Goal: Information Seeking & Learning: Learn about a topic

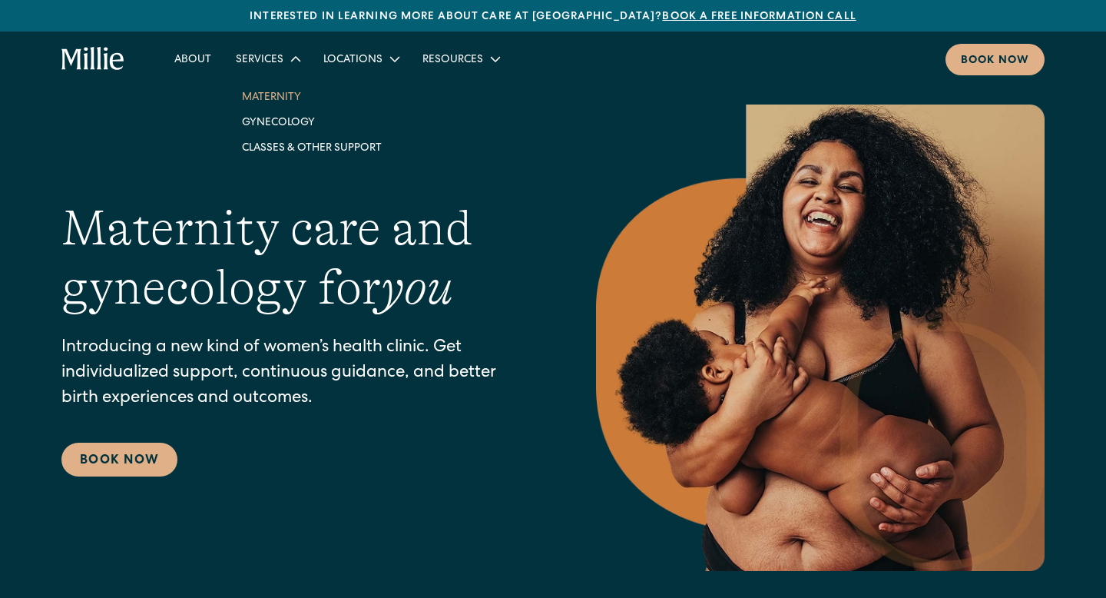
click at [283, 98] on link "Maternity" at bounding box center [312, 96] width 164 height 25
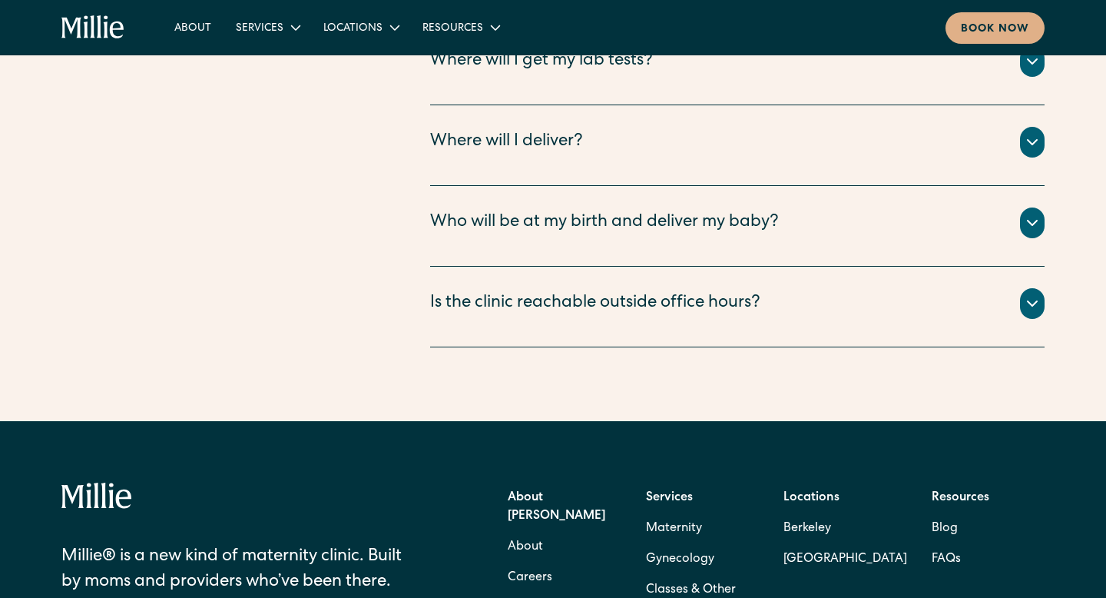
scroll to position [5737, 0]
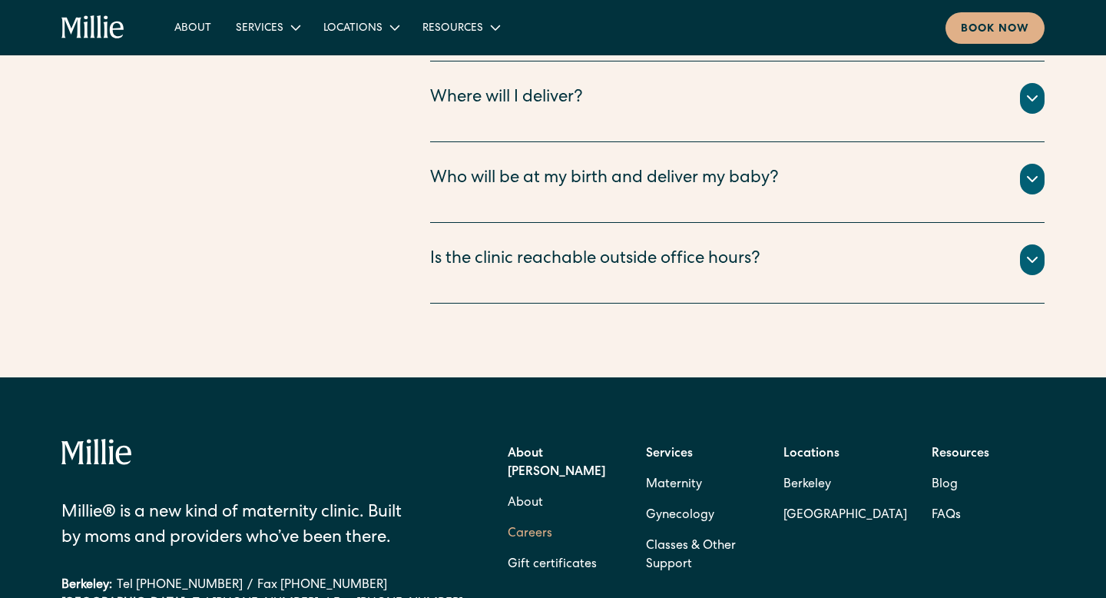
click at [539, 519] on link "Careers" at bounding box center [530, 534] width 45 height 31
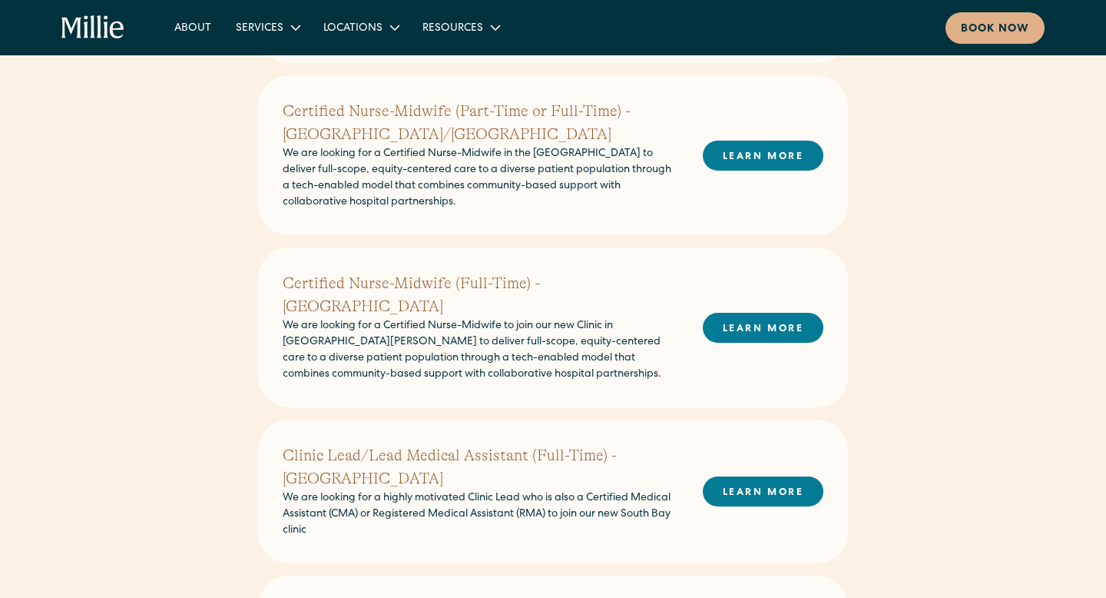
scroll to position [692, 0]
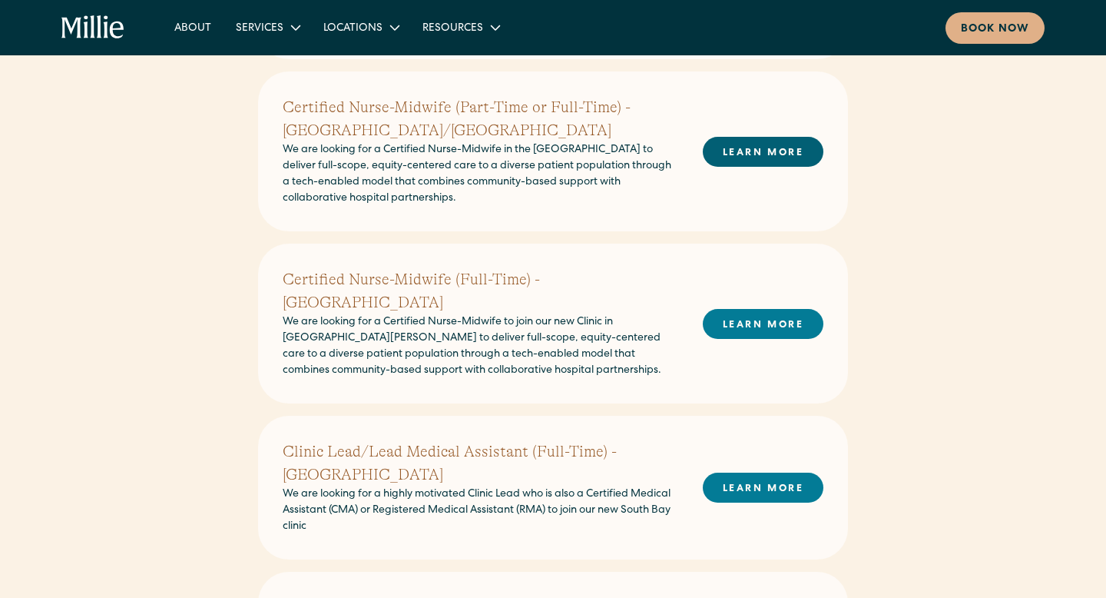
click at [730, 157] on link "LEARN MORE" at bounding box center [763, 152] width 121 height 30
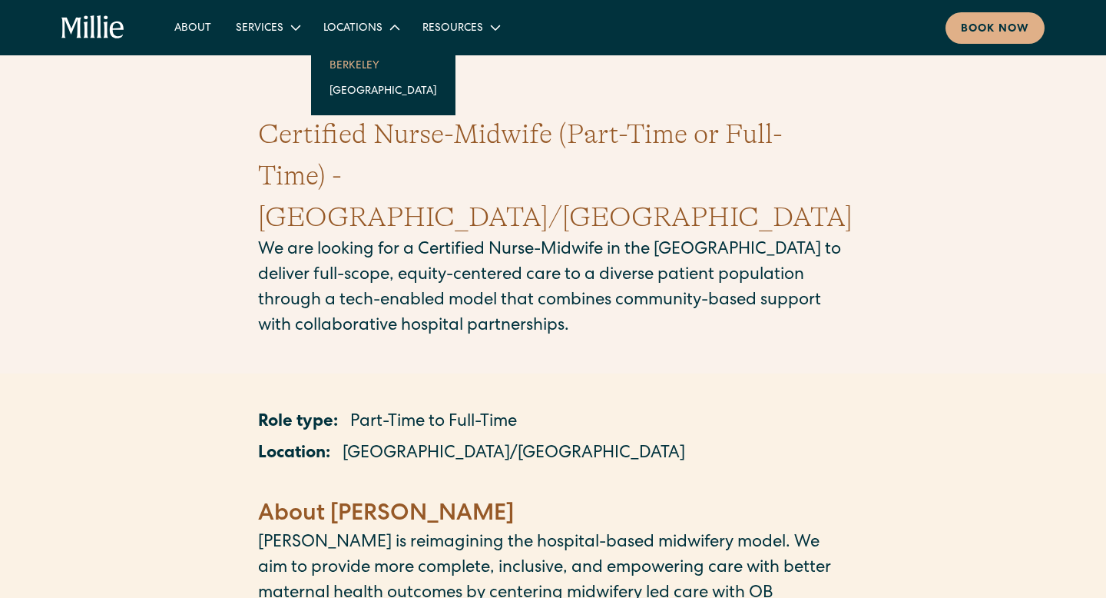
click at [372, 62] on link "Berkeley" at bounding box center [383, 64] width 132 height 25
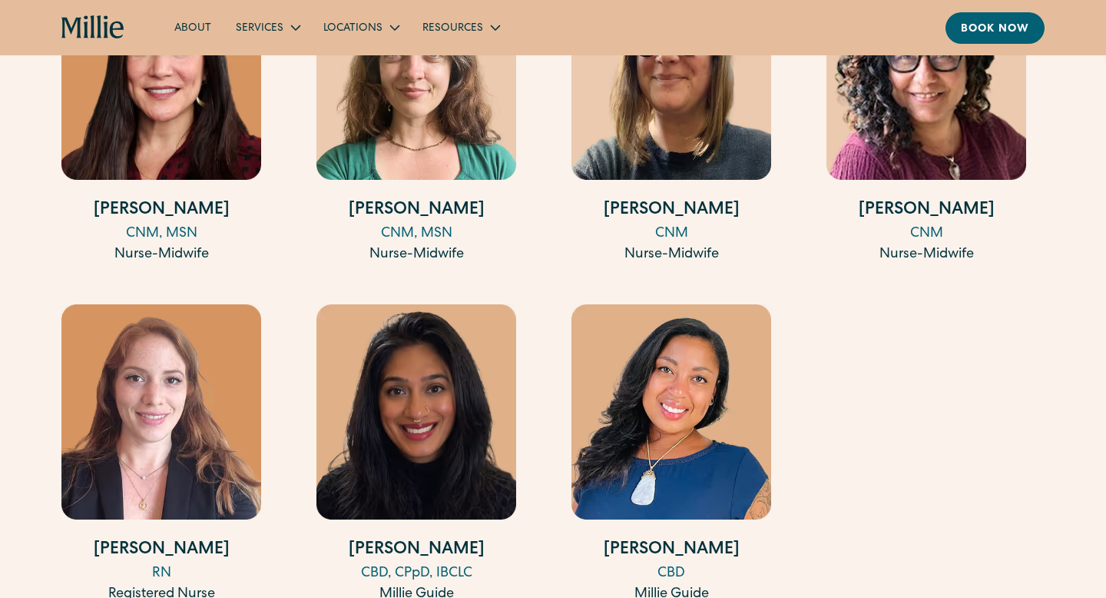
scroll to position [2380, 0]
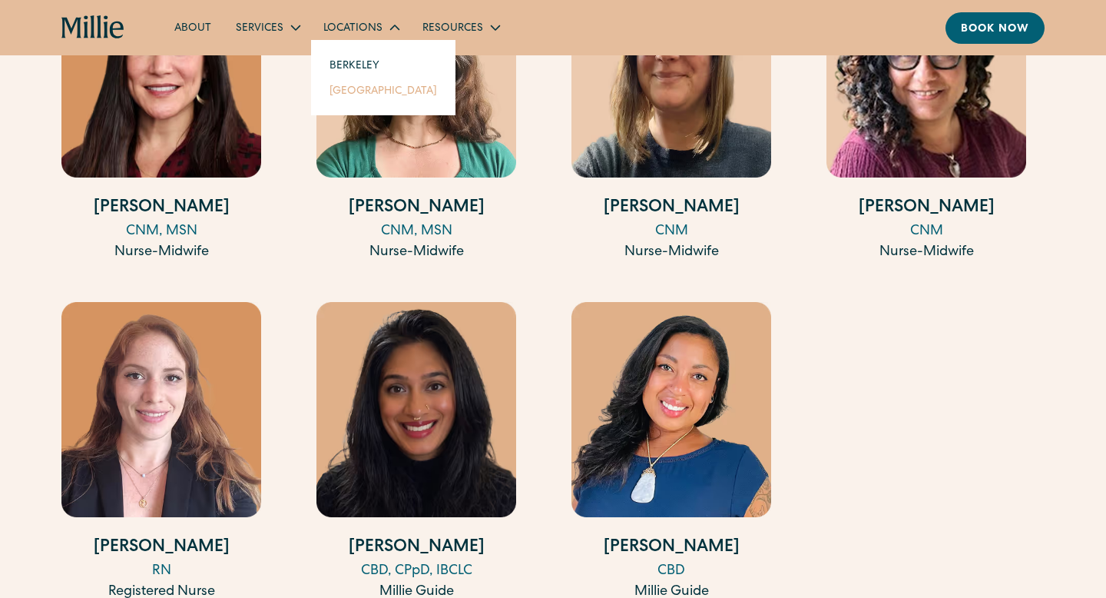
click at [360, 91] on link "[GEOGRAPHIC_DATA]" at bounding box center [383, 90] width 132 height 25
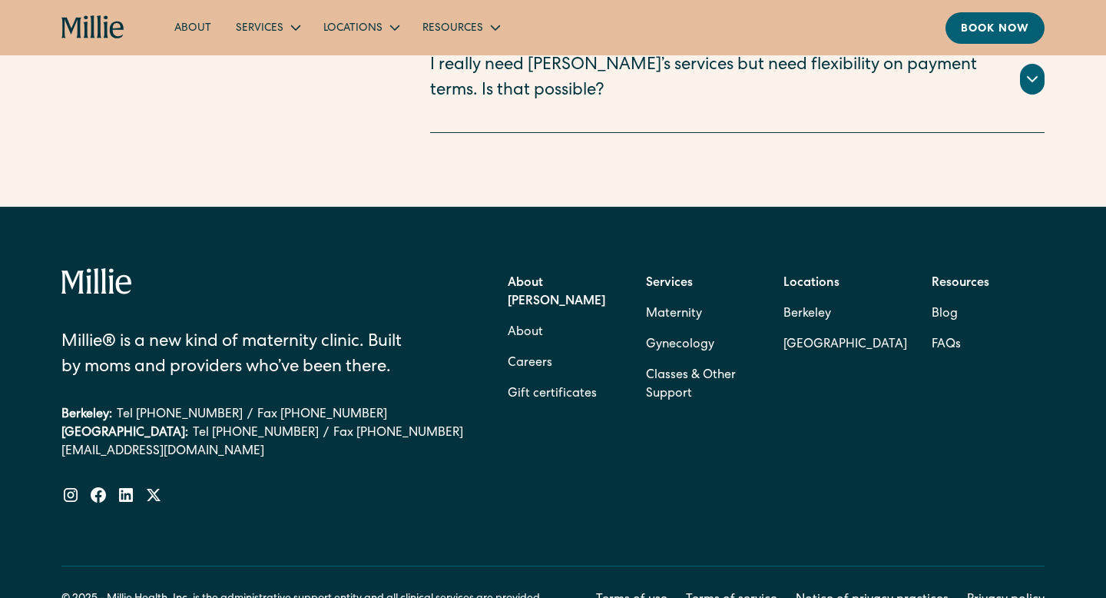
scroll to position [3825, 0]
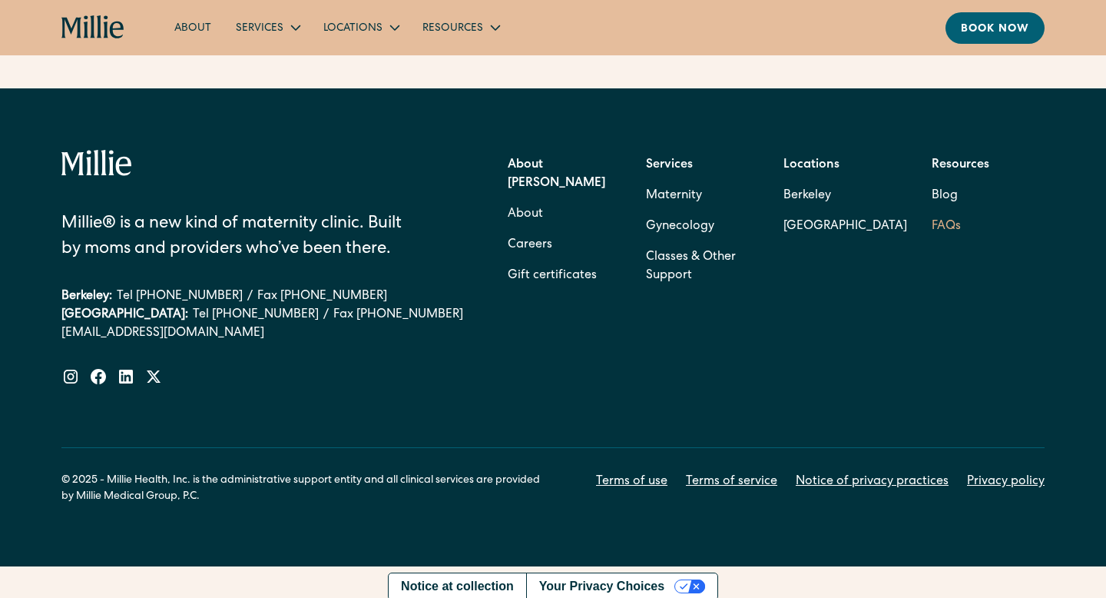
click at [955, 222] on link "FAQs" at bounding box center [946, 226] width 29 height 31
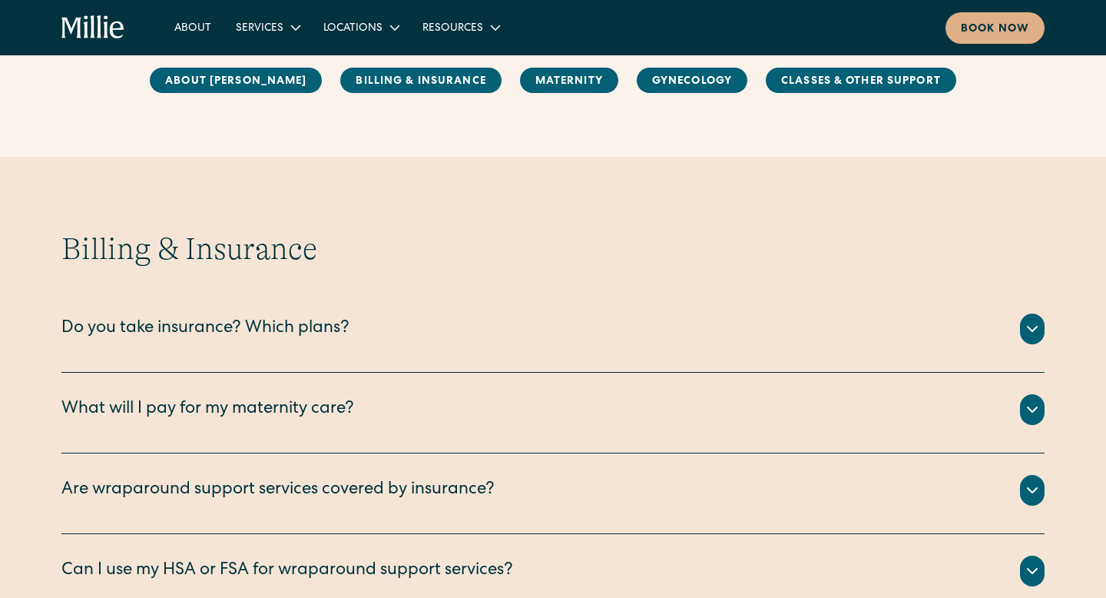
scroll to position [735, 0]
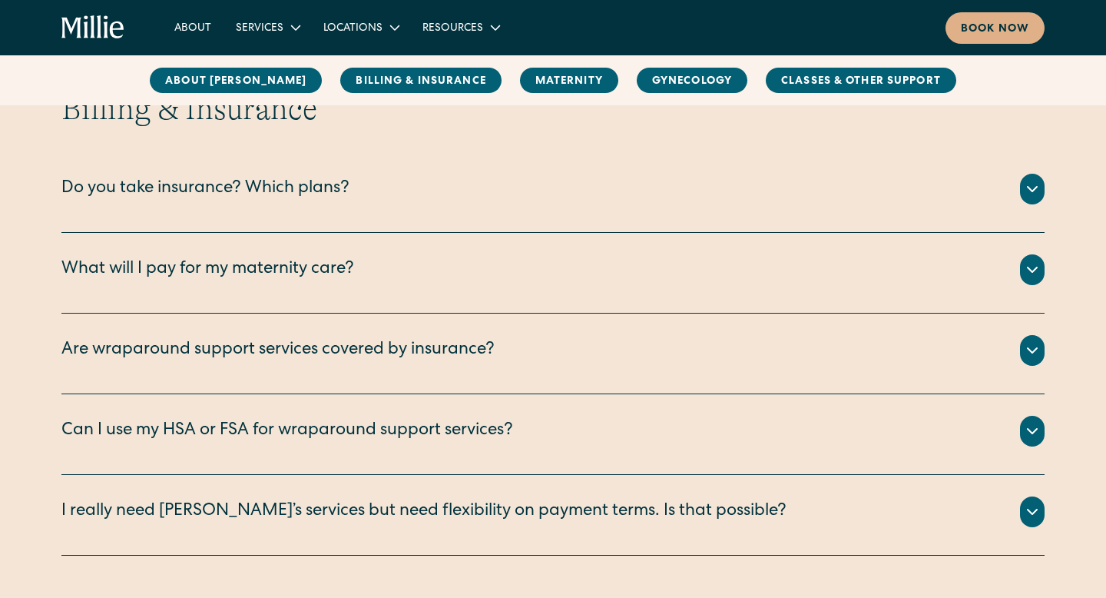
click at [969, 204] on div "Do you take insurance? Which plans?" at bounding box center [552, 189] width 983 height 31
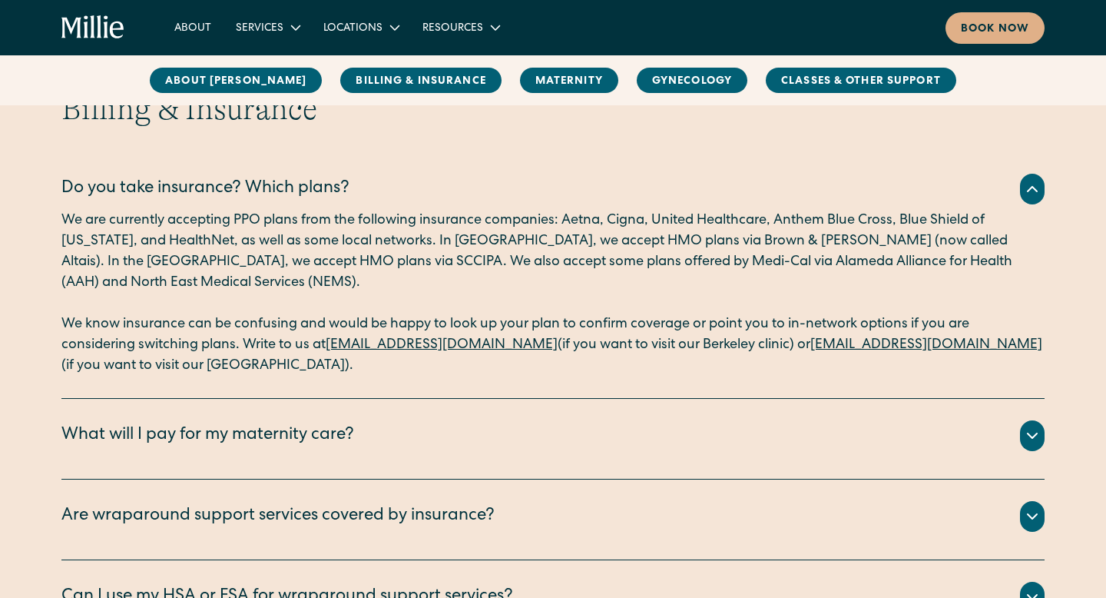
click at [968, 204] on div "Do you take insurance? Which plans?" at bounding box center [552, 189] width 983 height 31
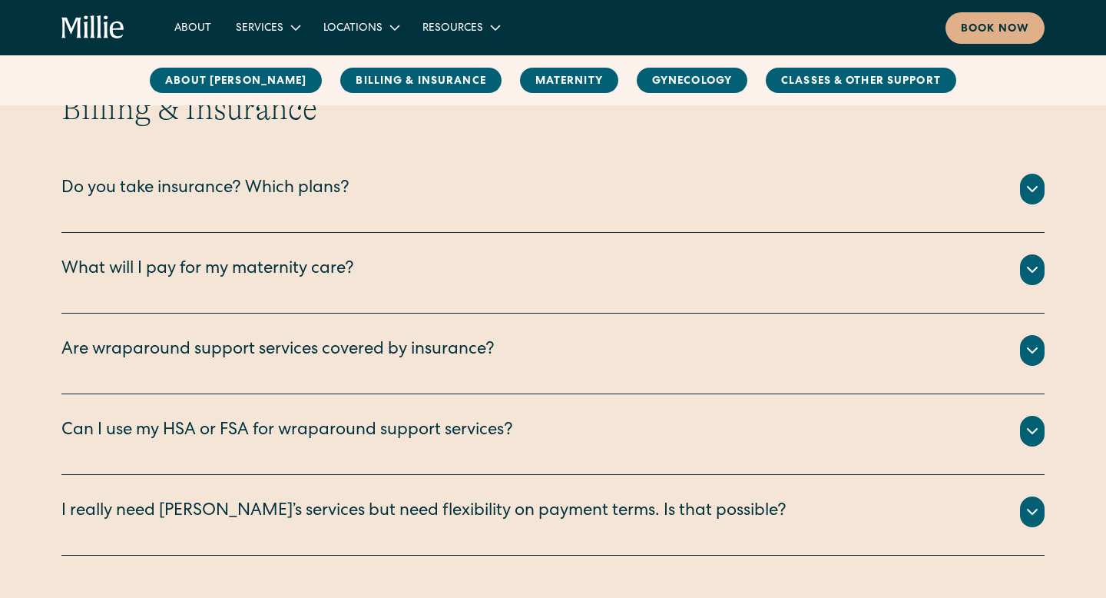
click at [853, 303] on div "What will I pay for my maternity care? All your clinical appointments at [GEOGR…" at bounding box center [552, 273] width 983 height 81
click at [887, 276] on div "What will I pay for my maternity care?" at bounding box center [552, 269] width 983 height 31
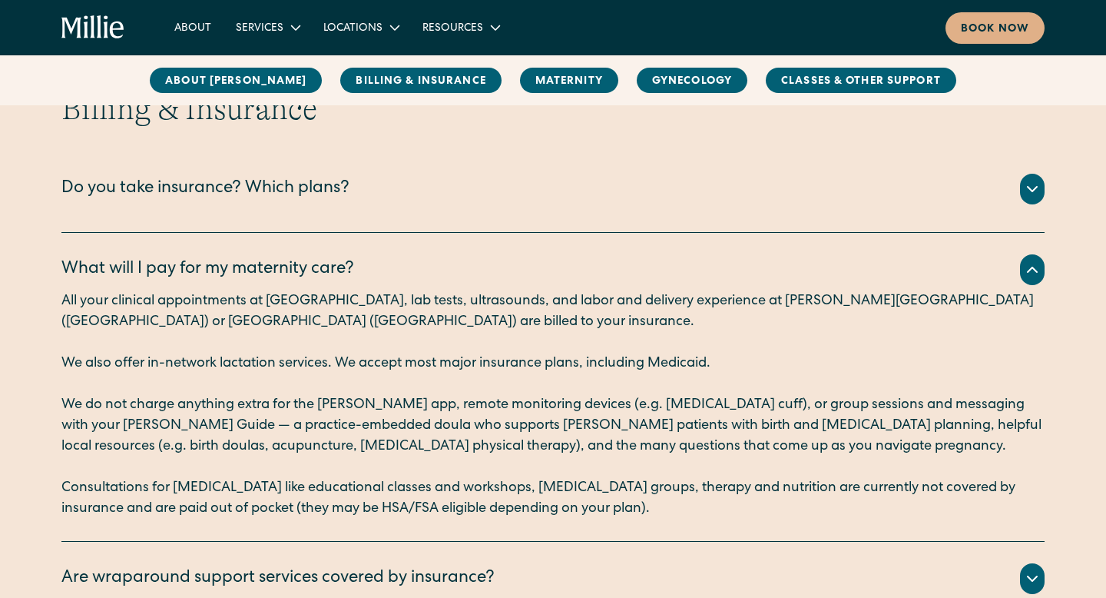
click at [888, 278] on div "What will I pay for my maternity care?" at bounding box center [552, 269] width 983 height 31
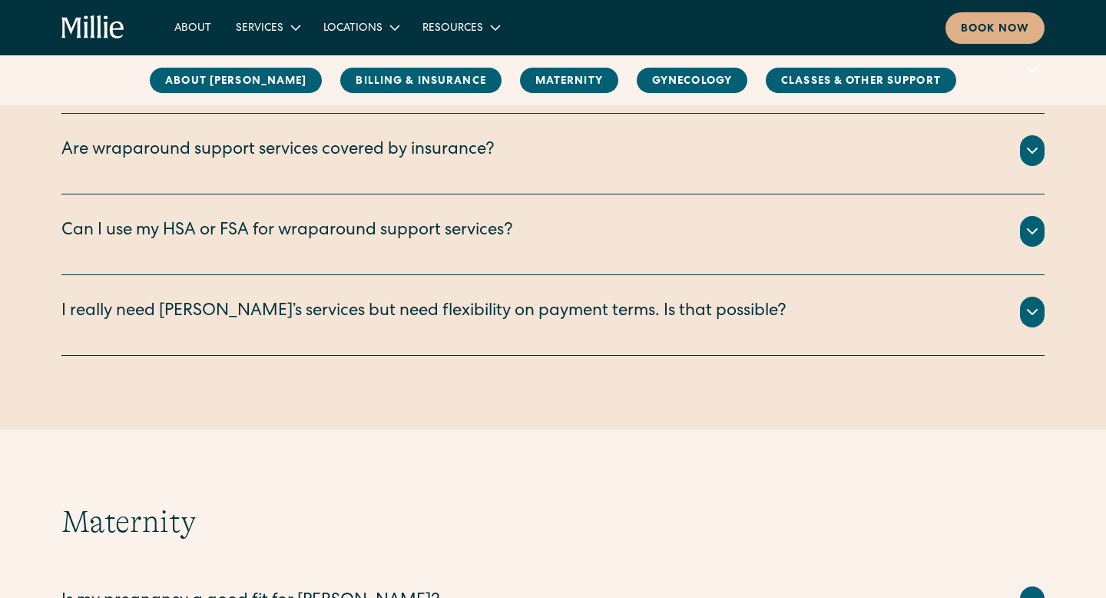
scroll to position [940, 0]
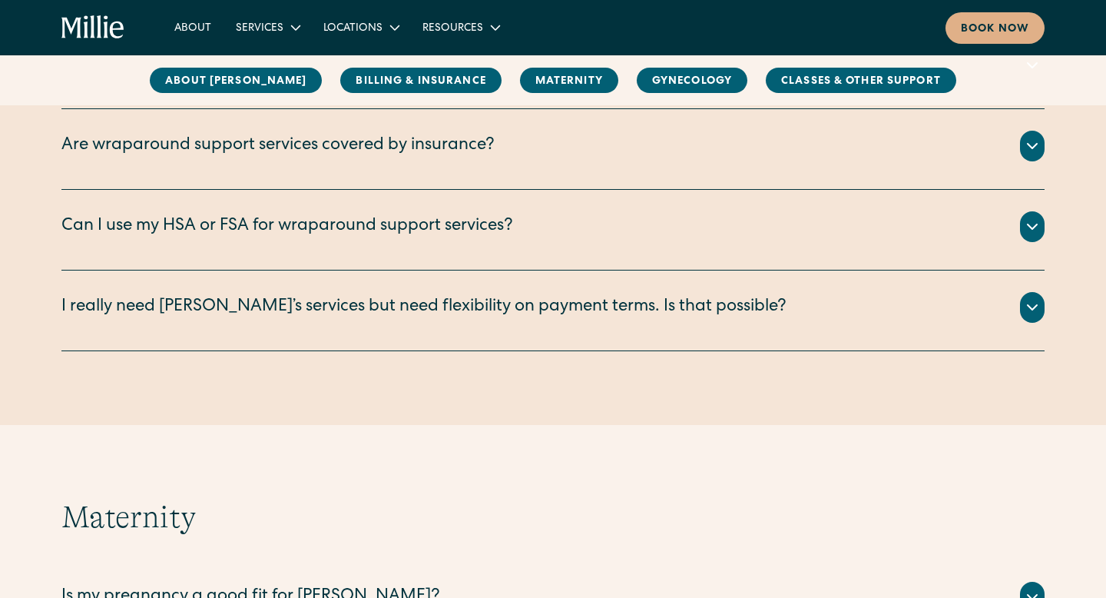
click at [893, 297] on div "I really need [PERSON_NAME]’s services but need flexibility on payment terms. I…" at bounding box center [552, 307] width 983 height 31
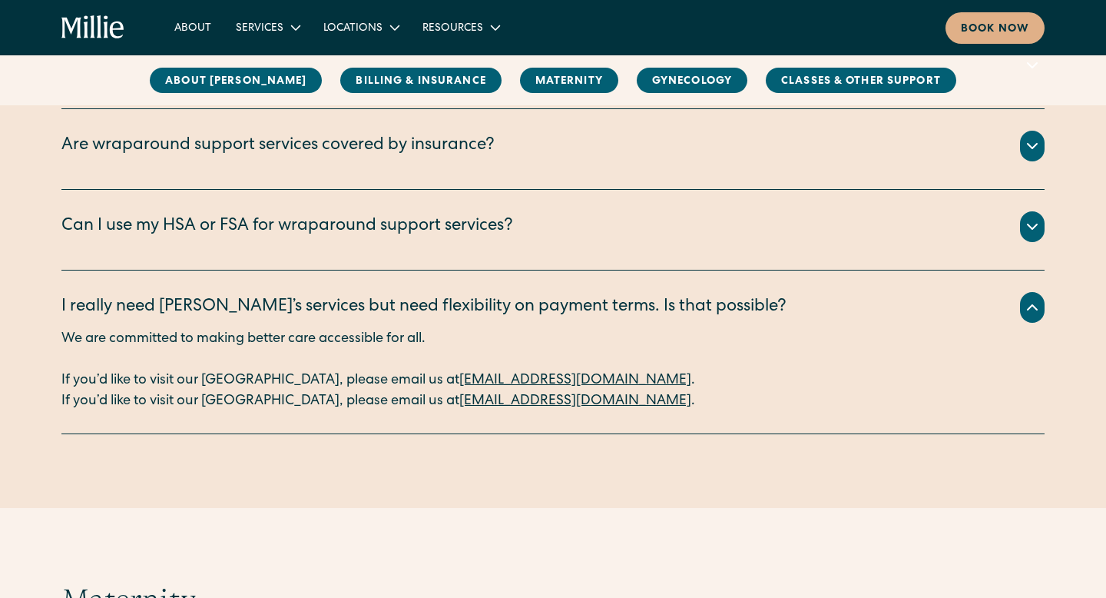
click at [893, 297] on div "I really need [PERSON_NAME]’s services but need flexibility on payment terms. I…" at bounding box center [552, 307] width 983 height 31
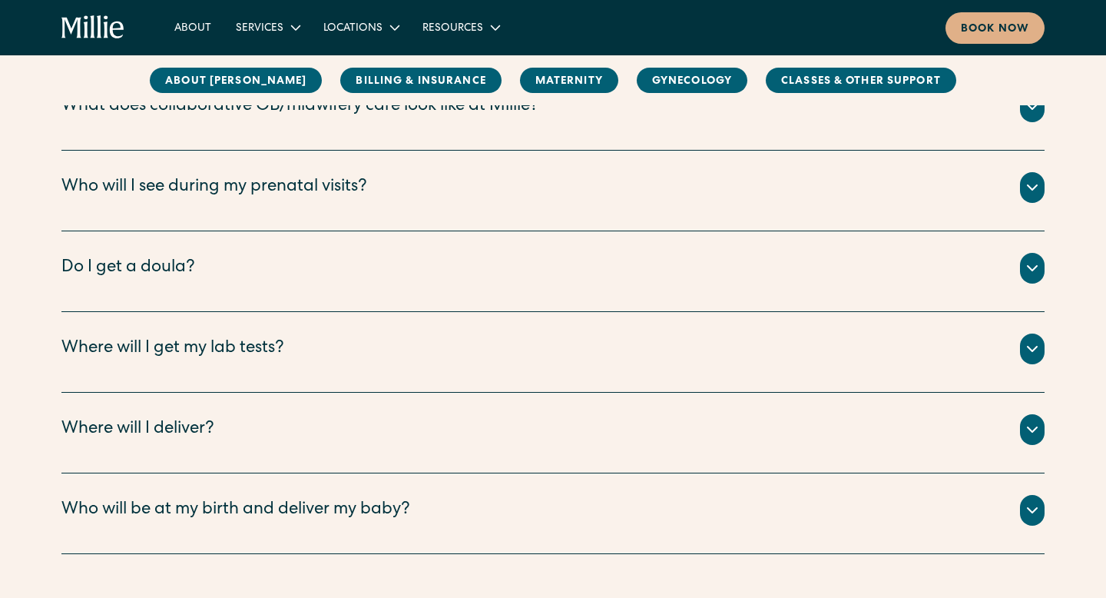
scroll to position [1830, 0]
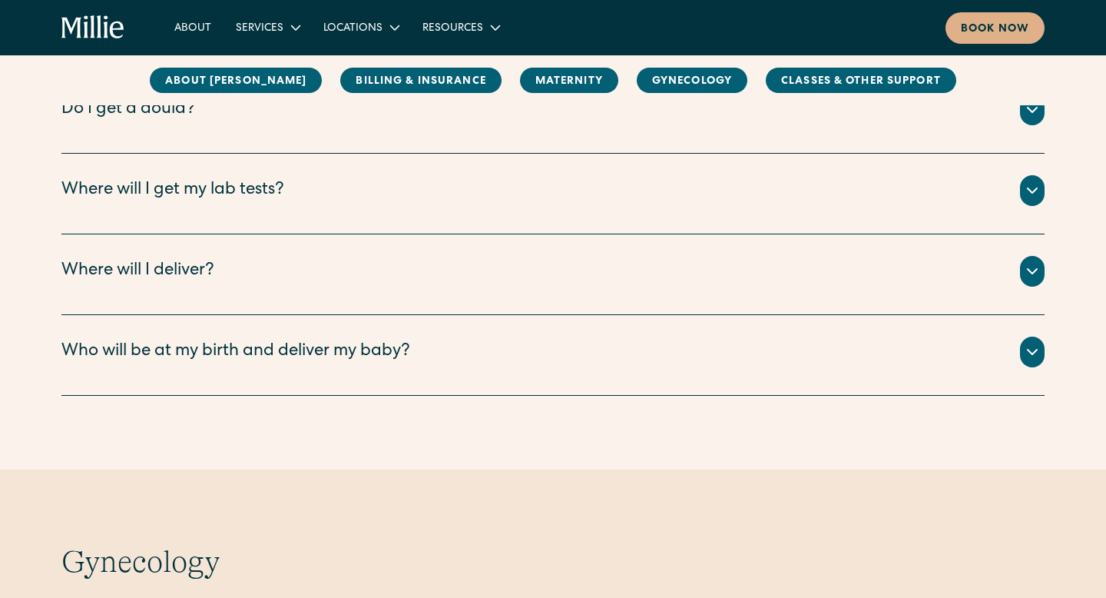
click at [798, 267] on div "Where will I deliver?" at bounding box center [552, 271] width 983 height 31
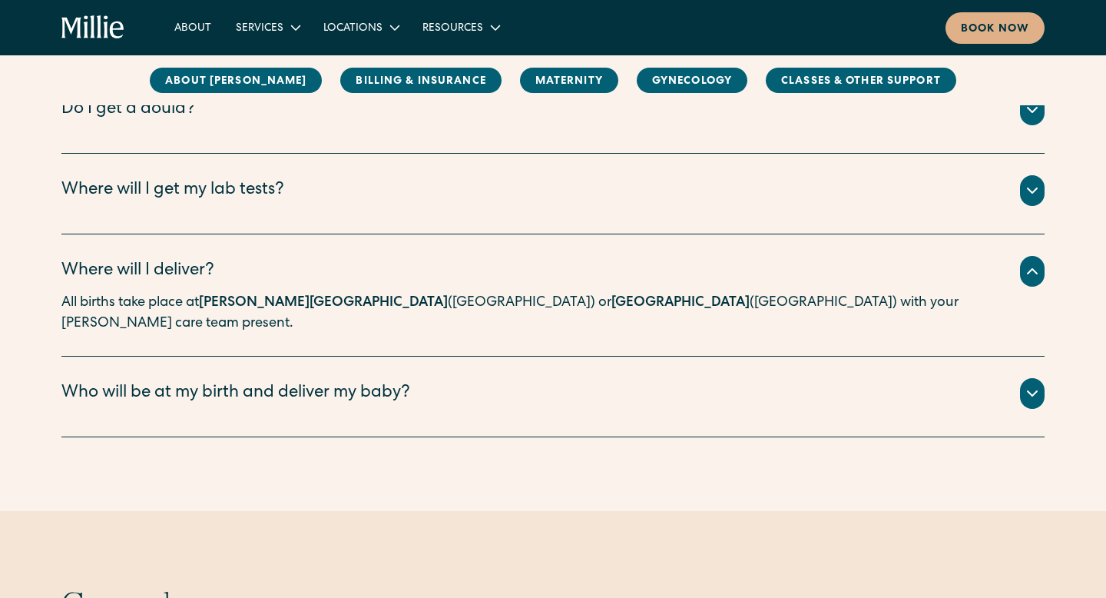
click at [798, 267] on div "Where will I deliver?" at bounding box center [552, 271] width 983 height 31
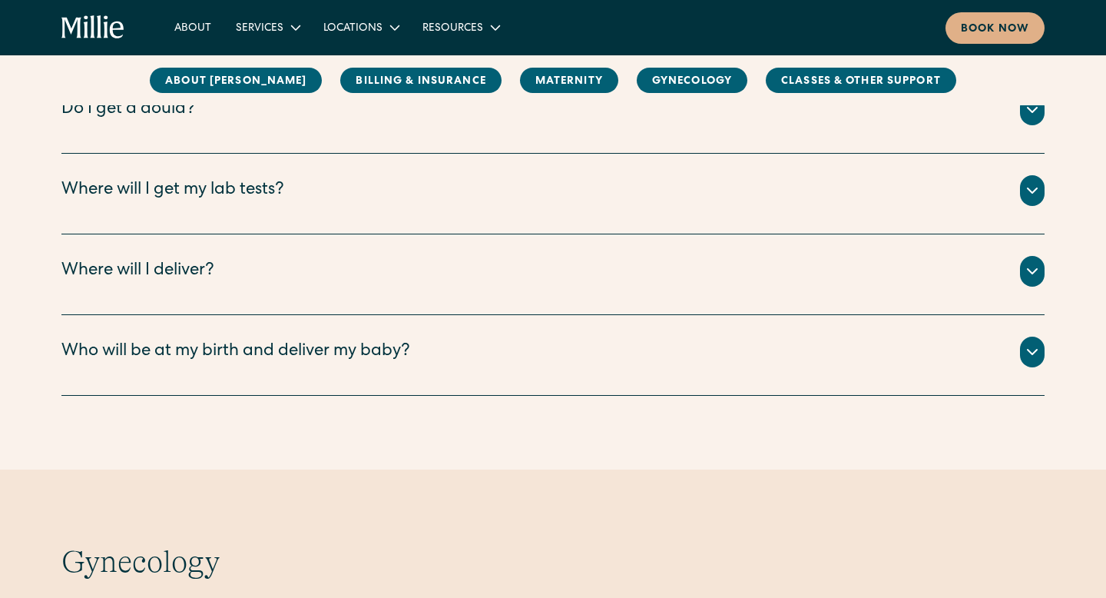
click at [772, 368] on div "All births take place with your [PERSON_NAME] midwife present. The [PERSON_NAME…" at bounding box center [552, 370] width 983 height 6
click at [786, 348] on div "Who will be at my birth and deliver my baby?" at bounding box center [552, 351] width 983 height 31
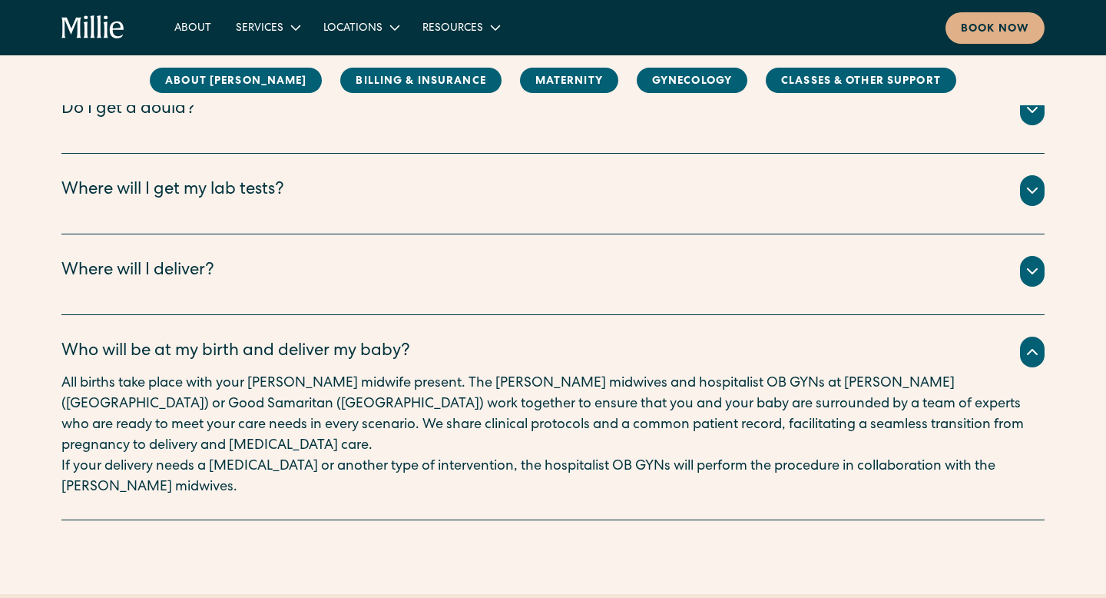
click at [786, 348] on div "Who will be at my birth and deliver my baby?" at bounding box center [552, 351] width 983 height 31
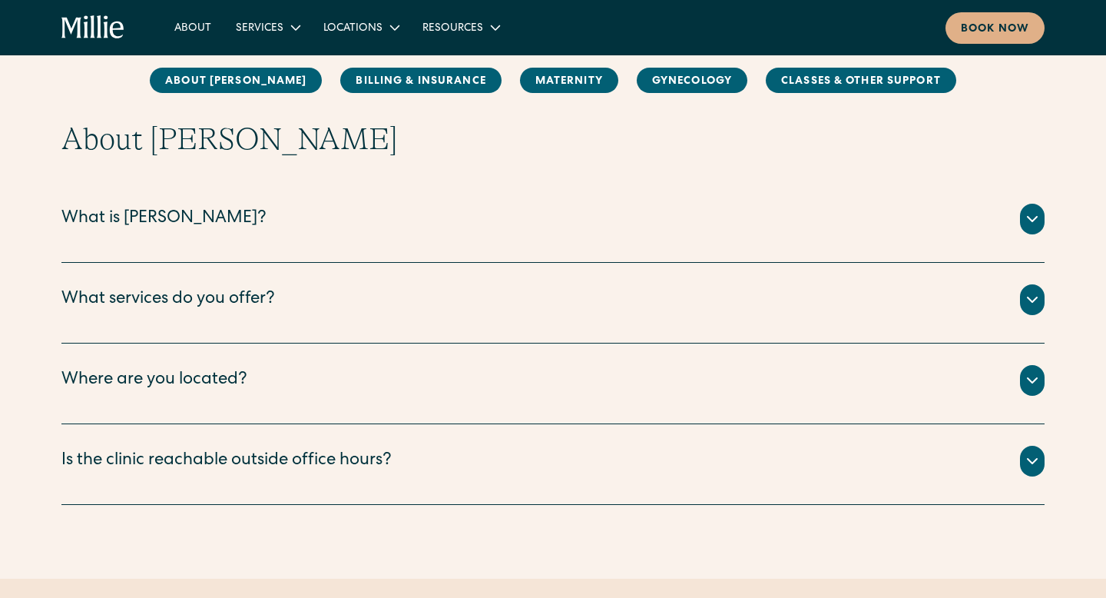
scroll to position [0, 0]
